Goal: Navigation & Orientation: Find specific page/section

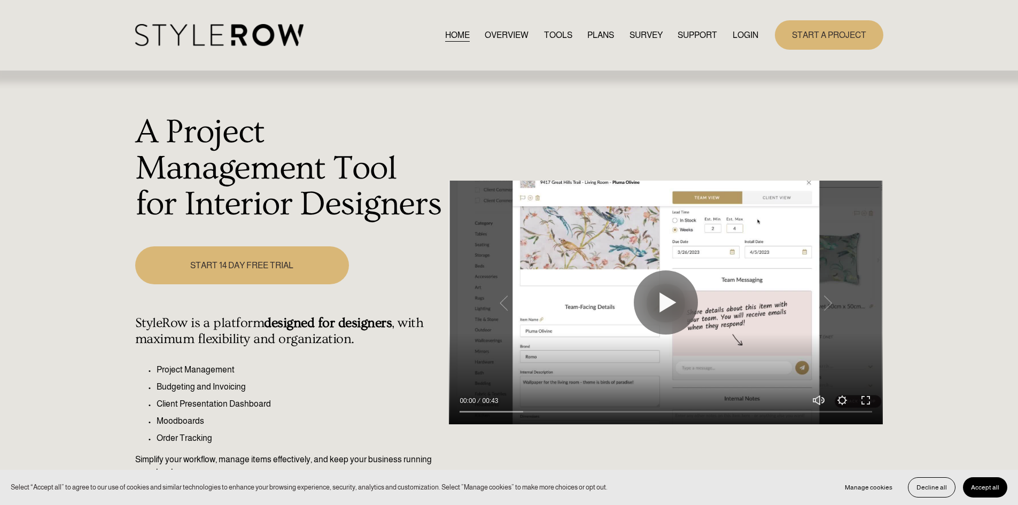
click at [745, 38] on link "LOGIN" at bounding box center [745, 35] width 26 height 14
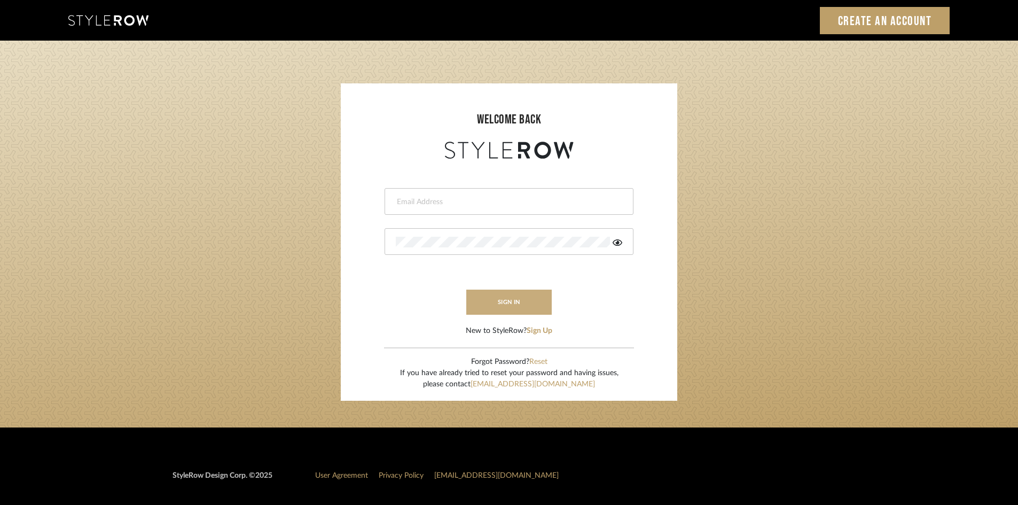
type input "[EMAIL_ADDRESS][DOMAIN_NAME]"
click at [529, 306] on button "sign in" at bounding box center [508, 302] width 85 height 25
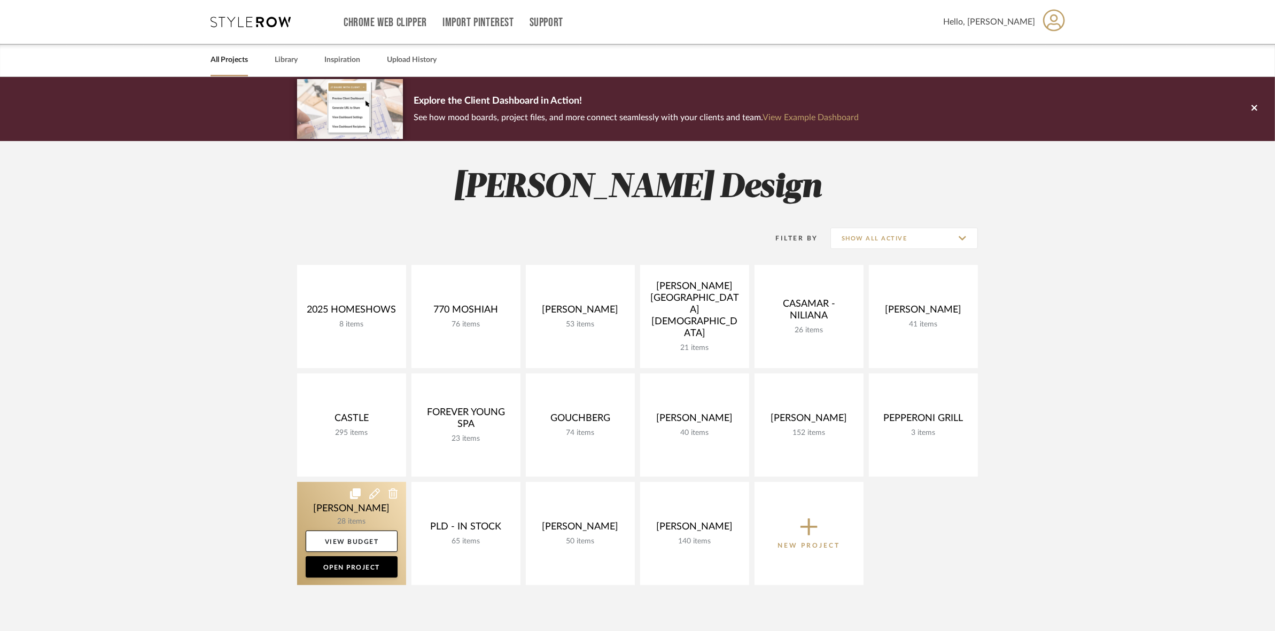
click at [347, 491] on link at bounding box center [351, 533] width 109 height 103
